Goal: Task Accomplishment & Management: Complete application form

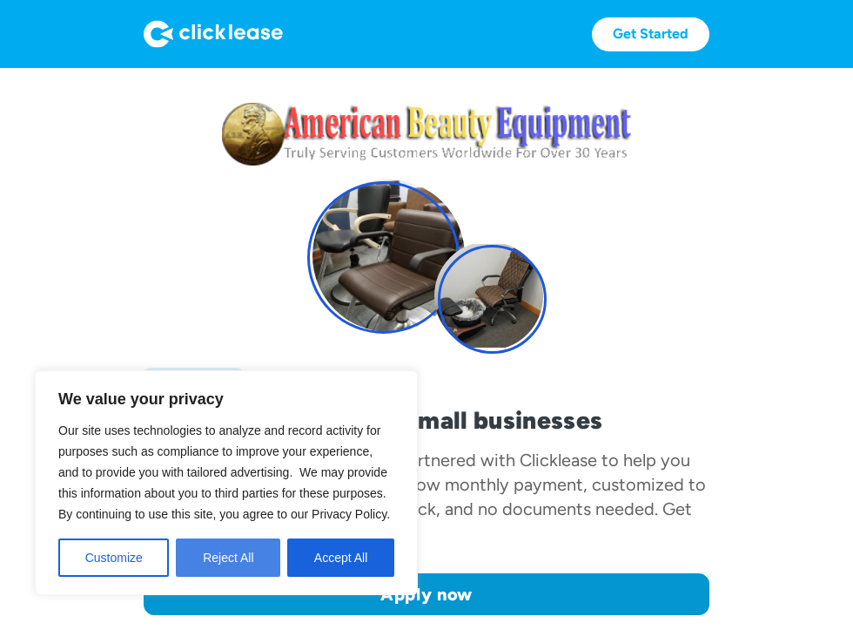
click at [253, 566] on button "Reject All" at bounding box center [228, 557] width 104 height 38
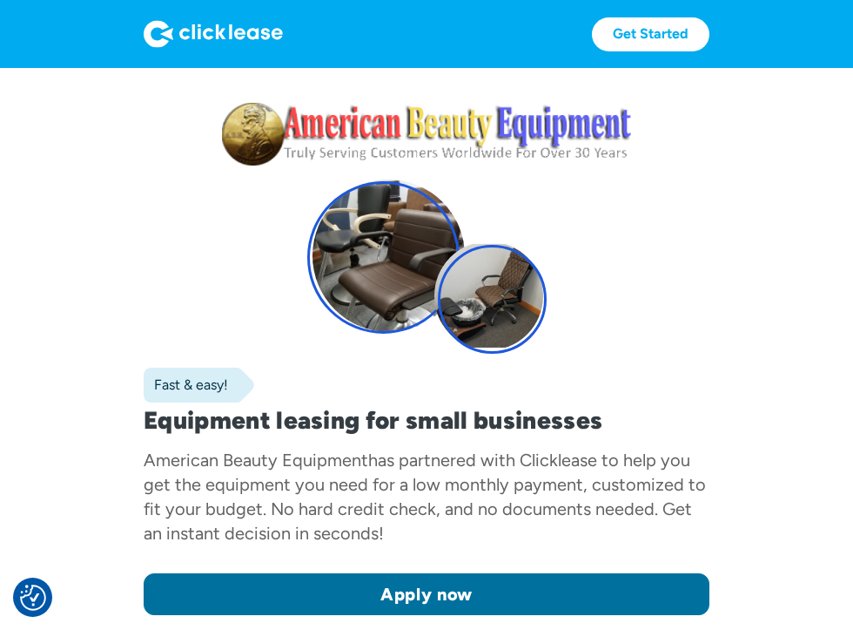
click at [206, 573] on link "Apply now" at bounding box center [427, 594] width 566 height 42
